Goal: Task Accomplishment & Management: Complete application form

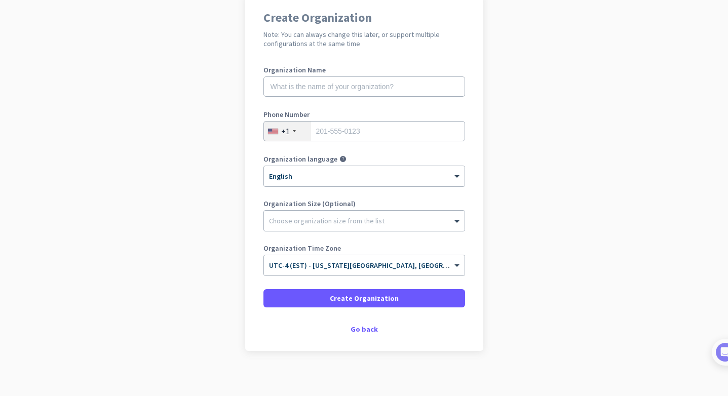
scroll to position [94, 0]
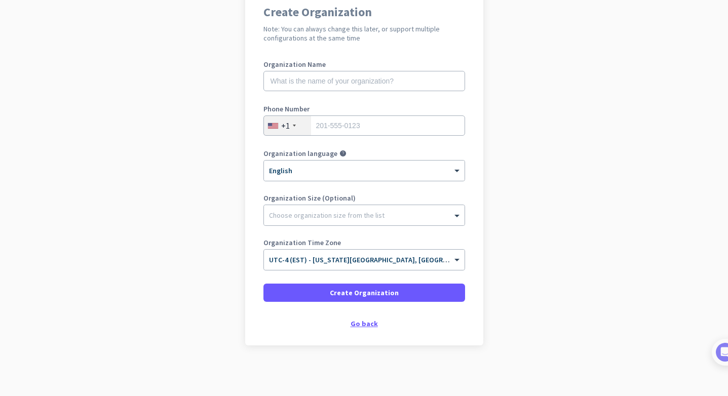
click at [367, 324] on div "Go back" at bounding box center [364, 323] width 202 height 7
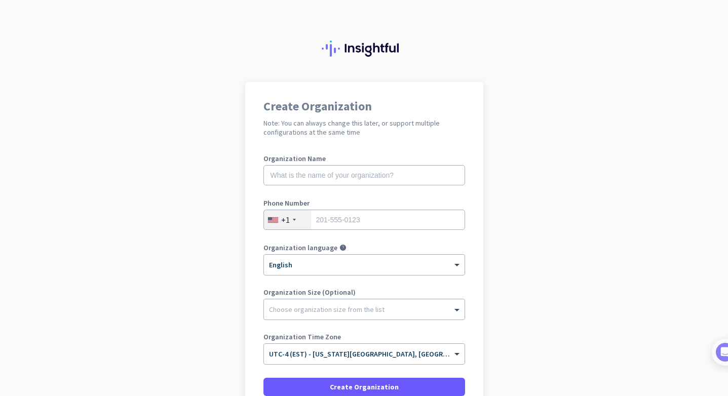
scroll to position [94, 0]
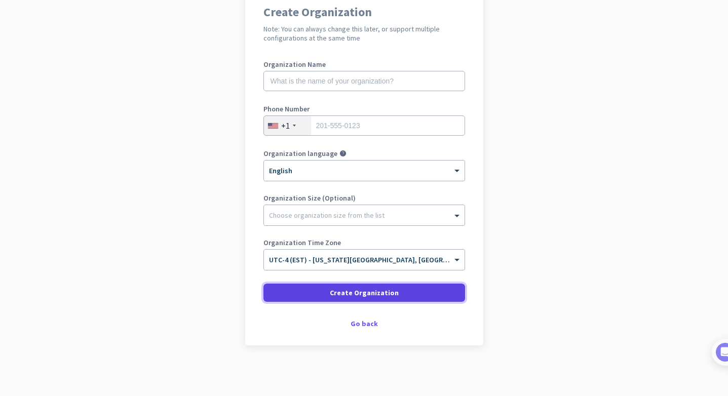
click at [287, 300] on span at bounding box center [364, 293] width 202 height 24
